Goal: Transaction & Acquisition: Download file/media

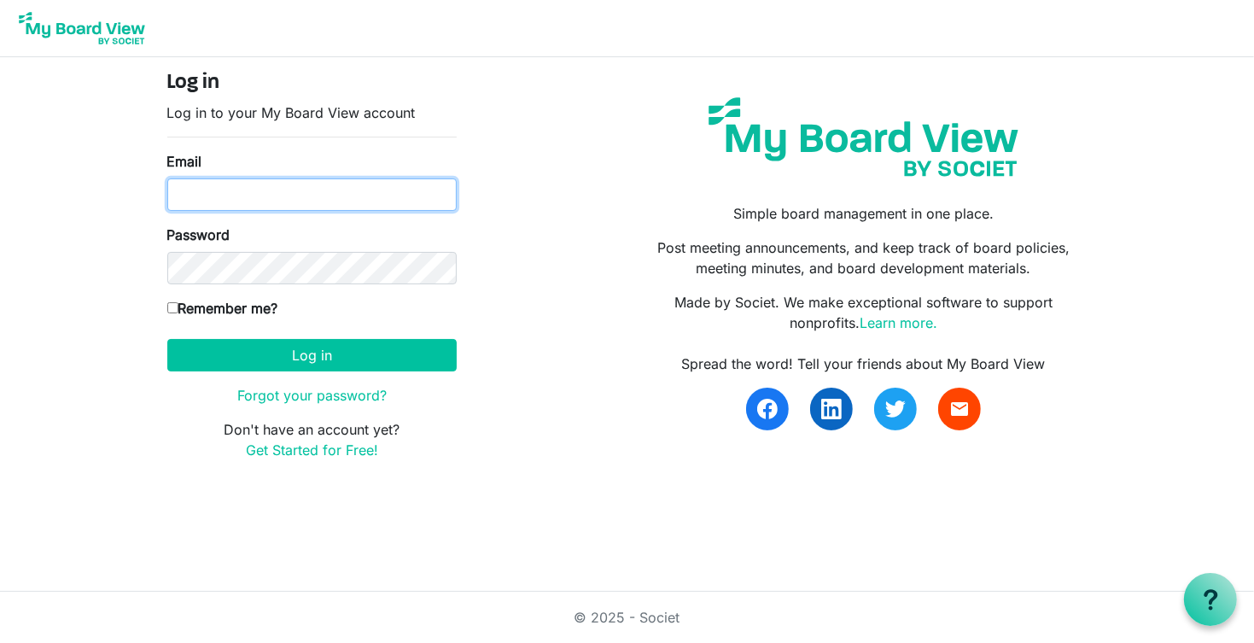
click at [211, 188] on input "Email" at bounding box center [311, 194] width 289 height 32
type input "bporter@caccmo.org"
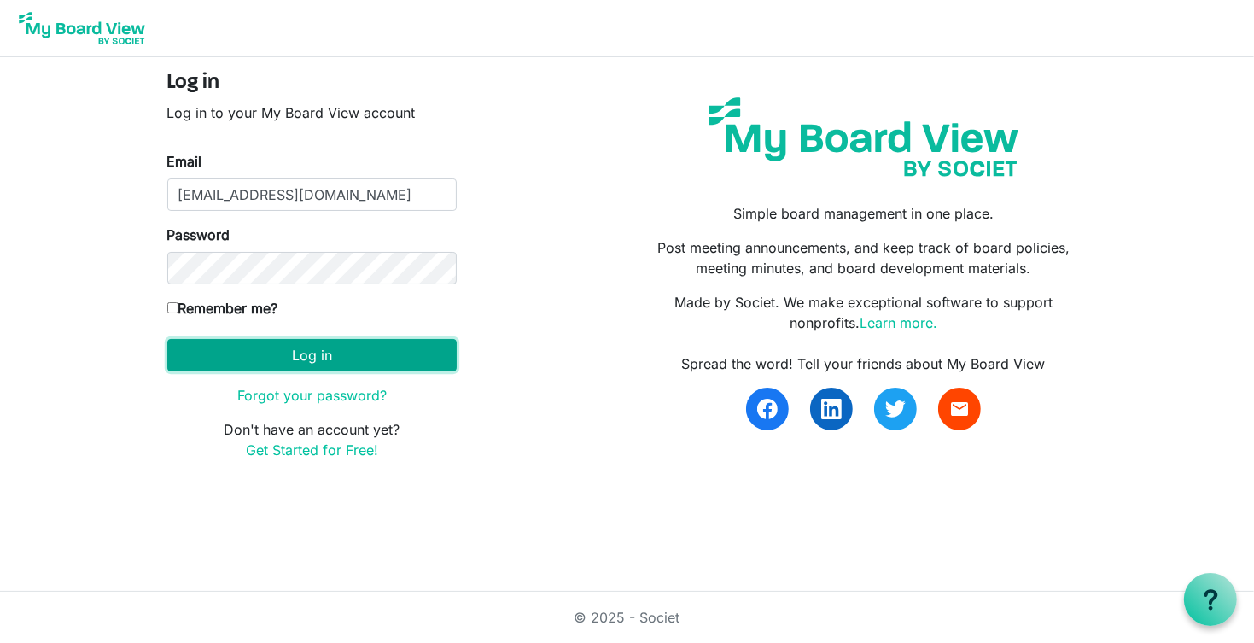
click at [184, 349] on button "Log in" at bounding box center [311, 355] width 289 height 32
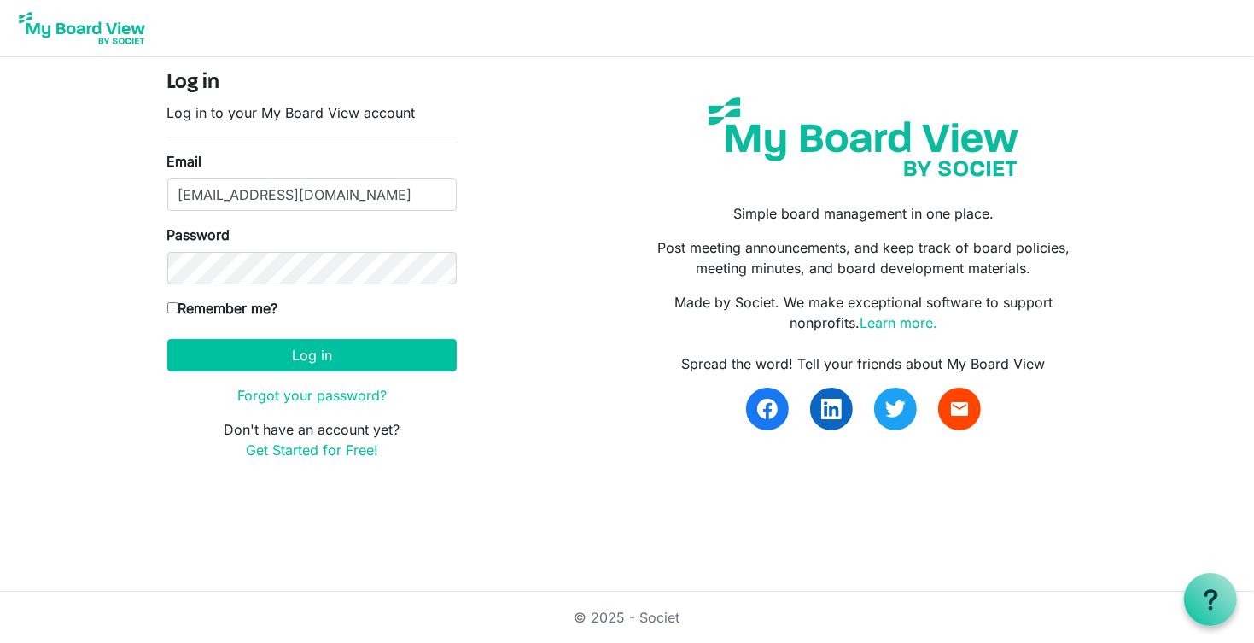
click at [170, 307] on input "Remember me?" at bounding box center [172, 307] width 11 height 11
checkbox input "true"
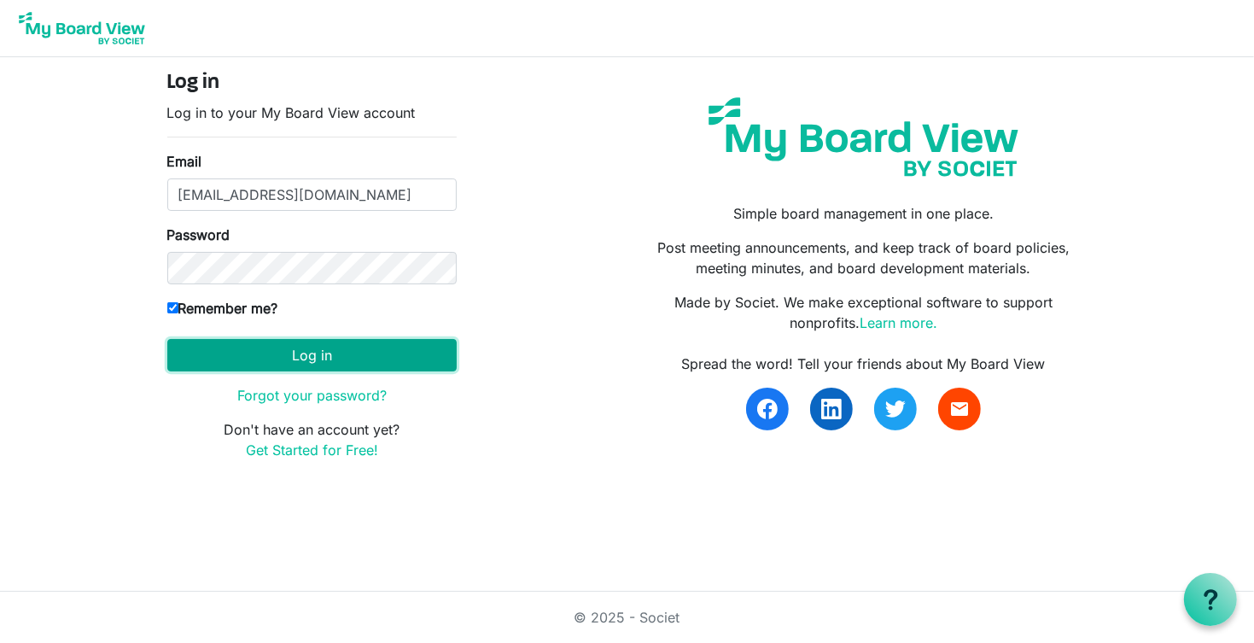
click at [207, 369] on button "Log in" at bounding box center [311, 355] width 289 height 32
click at [202, 358] on button "Log in" at bounding box center [311, 355] width 289 height 32
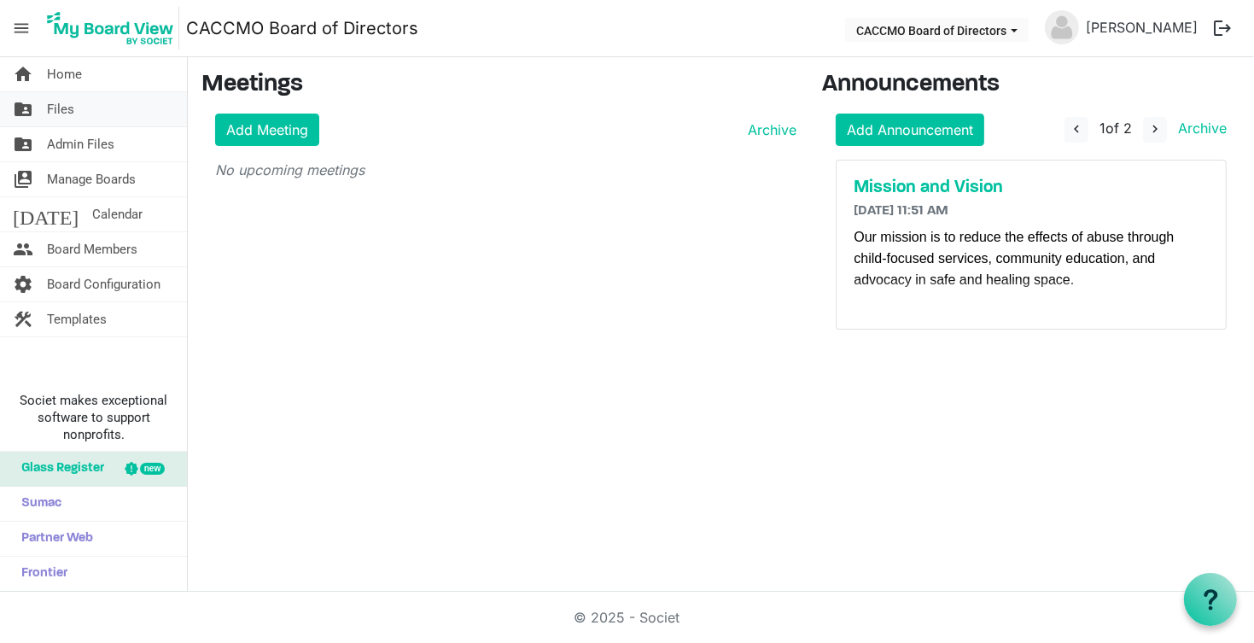
click at [47, 107] on span "Files" at bounding box center [60, 109] width 27 height 34
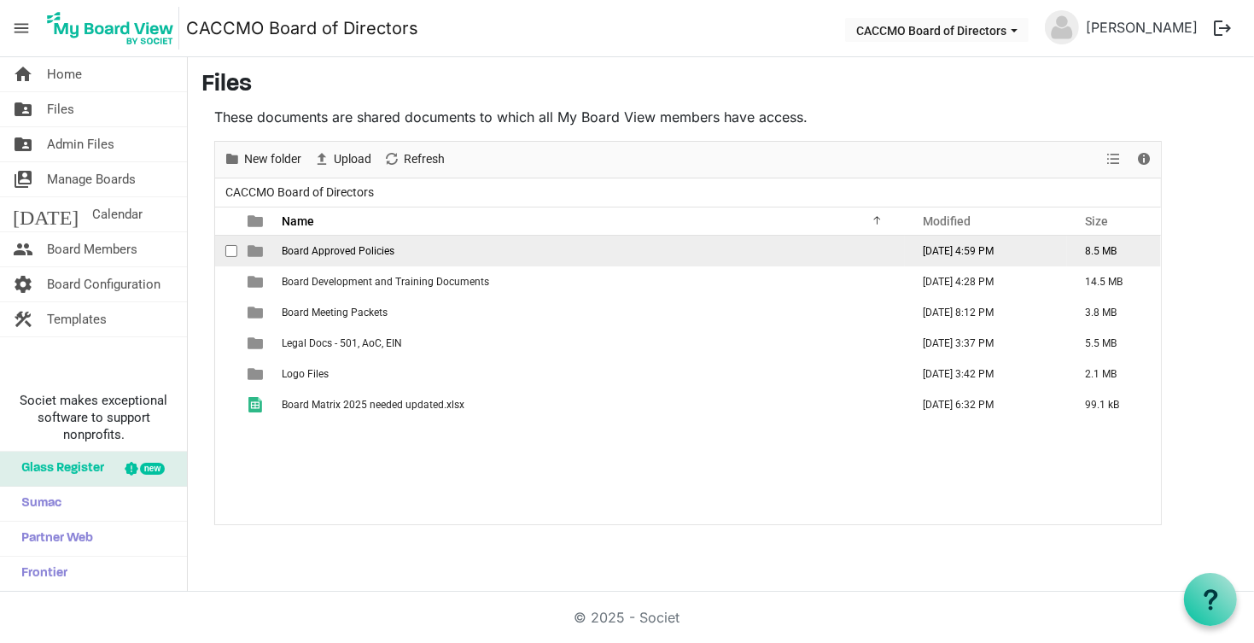
click at [385, 247] on span "Board Approved Policies" at bounding box center [338, 251] width 113 height 12
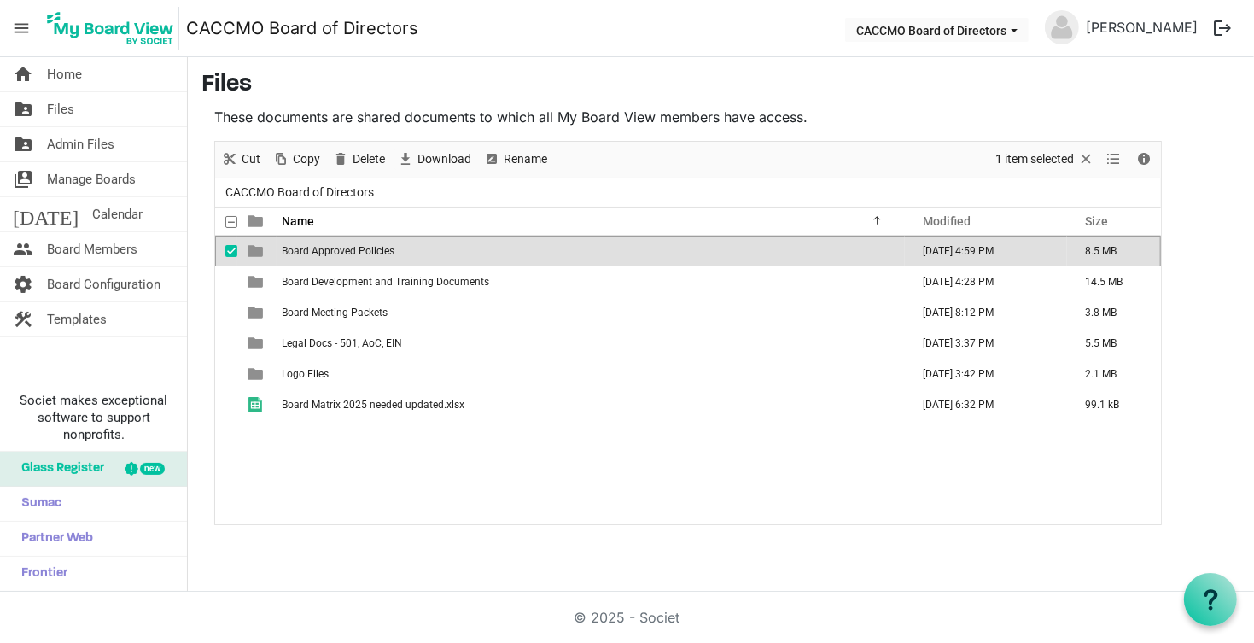
click at [385, 247] on span "Board Approved Policies" at bounding box center [338, 251] width 113 height 12
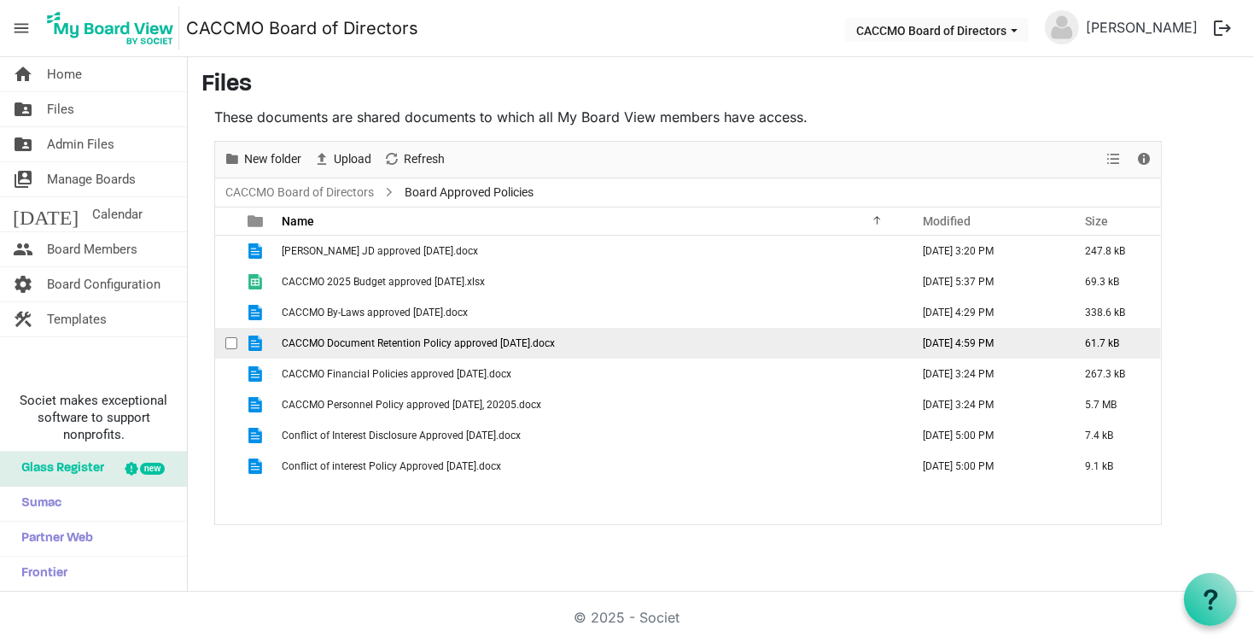
click at [355, 341] on span "CACCMO Document Retention Policy approved [DATE].docx" at bounding box center [418, 343] width 273 height 12
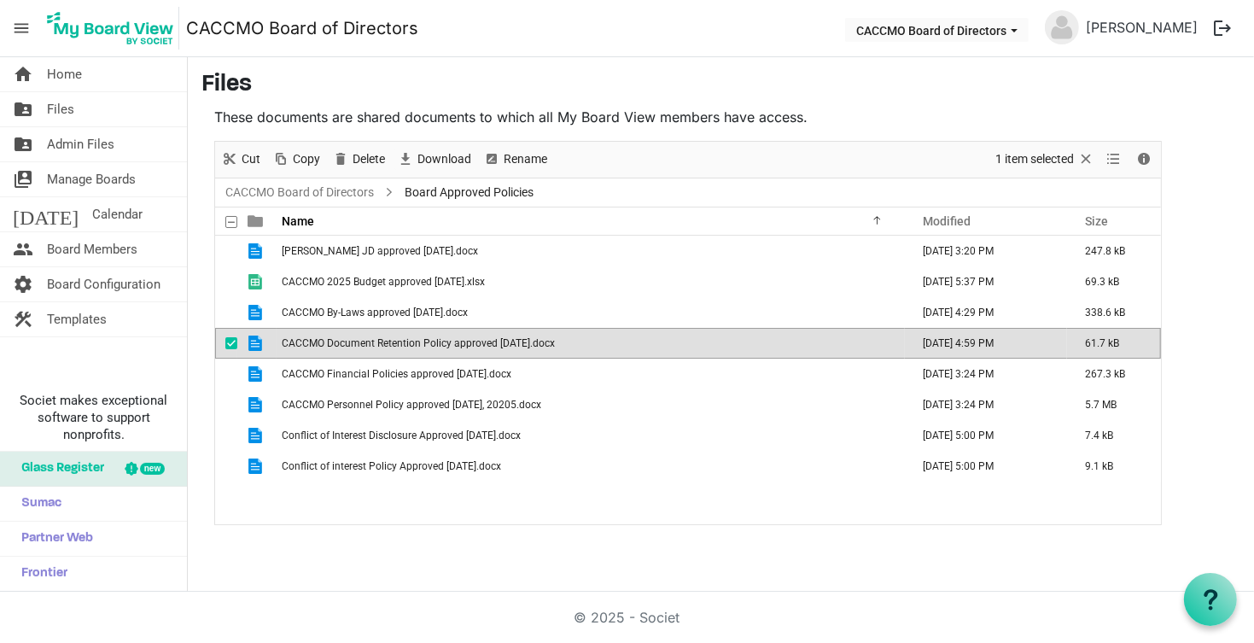
click at [355, 341] on span "CACCMO Document Retention Policy approved [DATE].docx" at bounding box center [418, 343] width 273 height 12
click at [254, 341] on span "is template cell column header type" at bounding box center [255, 343] width 15 height 15
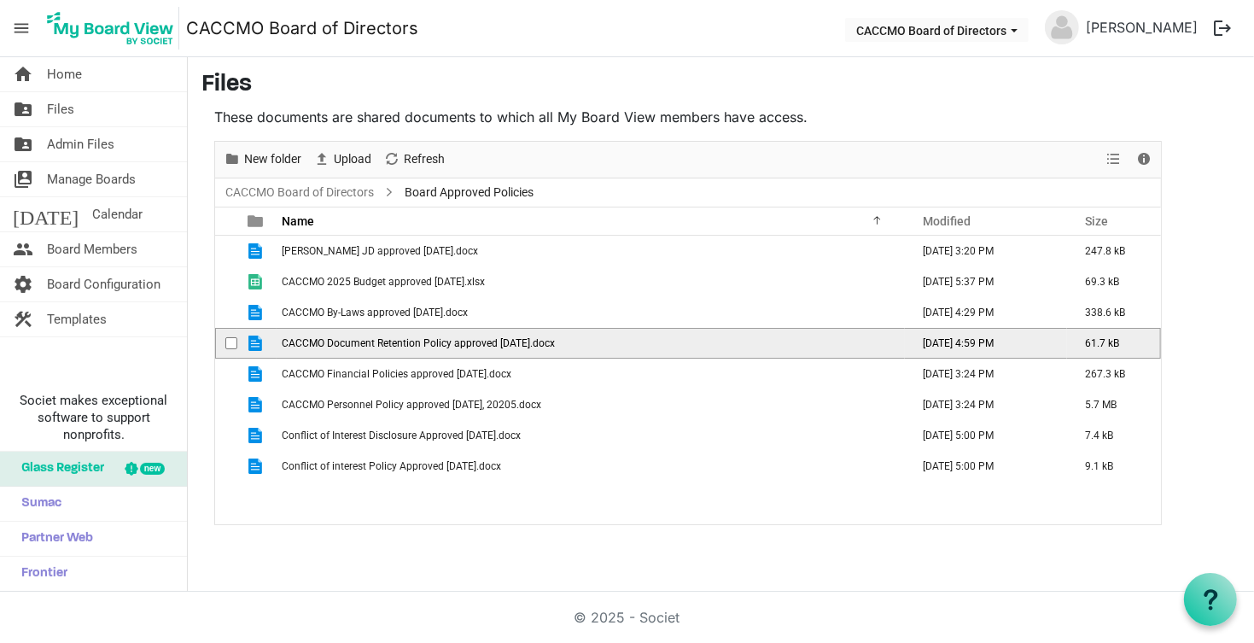
click at [253, 341] on span "is template cell column header type" at bounding box center [255, 343] width 15 height 15
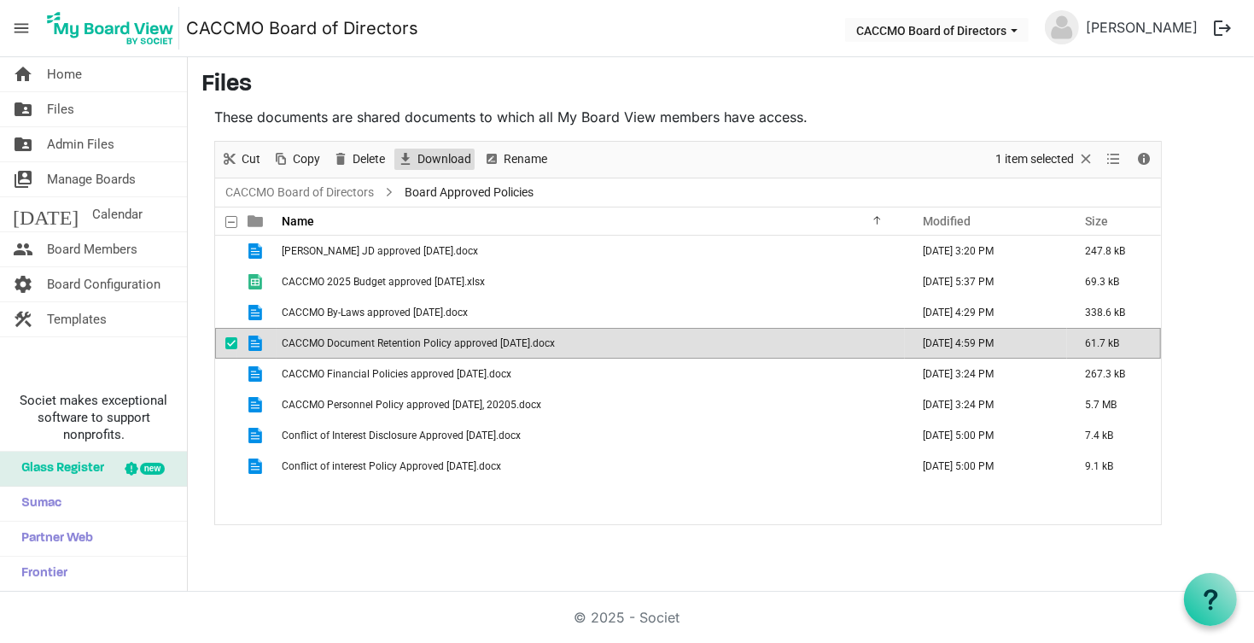
click at [420, 159] on span "Download" at bounding box center [444, 159] width 57 height 21
